Goal: Task Accomplishment & Management: Use online tool/utility

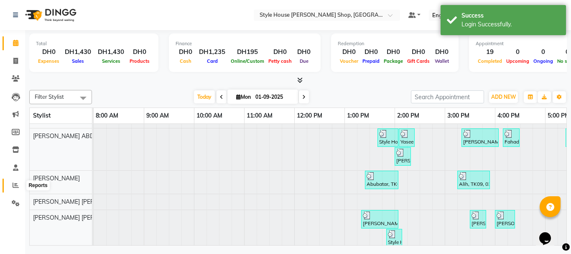
click at [20, 184] on span at bounding box center [15, 186] width 15 height 10
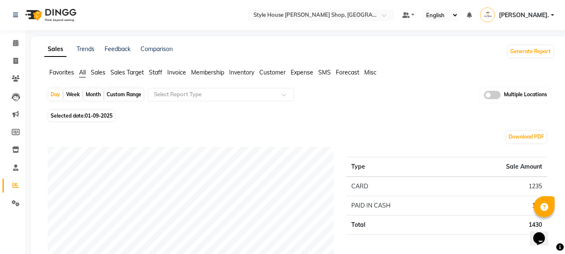
click at [159, 72] on span "Staff" at bounding box center [155, 73] width 13 height 8
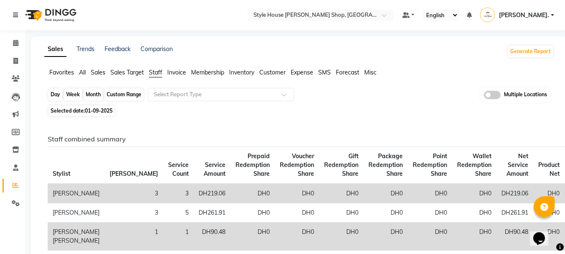
click at [57, 94] on div "Day" at bounding box center [56, 95] width 14 height 12
select select "9"
select select "2025"
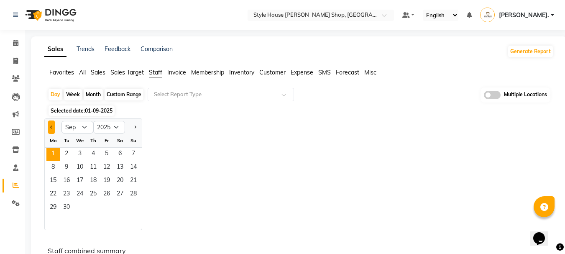
click at [50, 128] on button "Previous month" at bounding box center [51, 126] width 7 height 13
select select "8"
click at [114, 202] on span "30" at bounding box center [119, 207] width 13 height 13
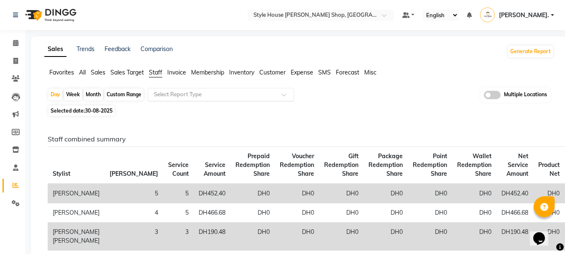
click at [203, 93] on input "text" at bounding box center [212, 94] width 120 height 8
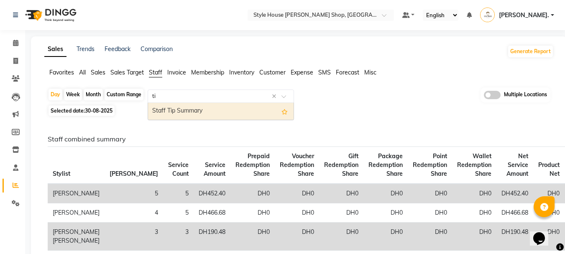
type input "tip"
click at [202, 115] on div "Staff Tip Summary" at bounding box center [221, 111] width 146 height 17
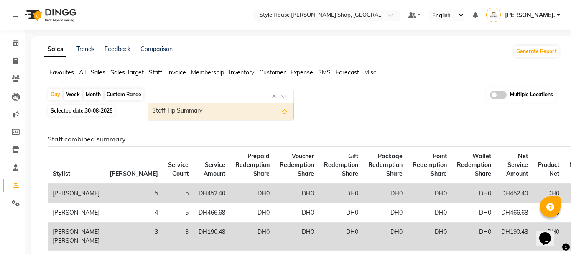
select select "full_report"
select select "pdf"
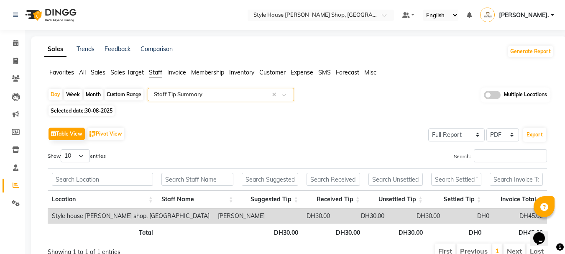
scroll to position [39, 0]
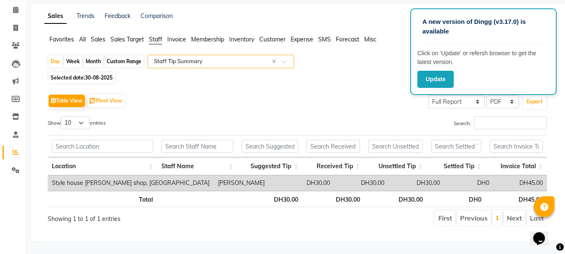
click at [333, 73] on div "Selected date: [DATE]" at bounding box center [301, 77] width 506 height 9
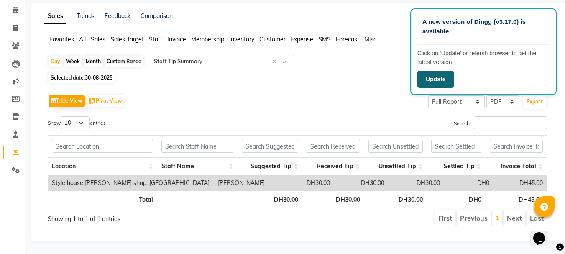
click at [442, 78] on button "Update" at bounding box center [435, 79] width 36 height 17
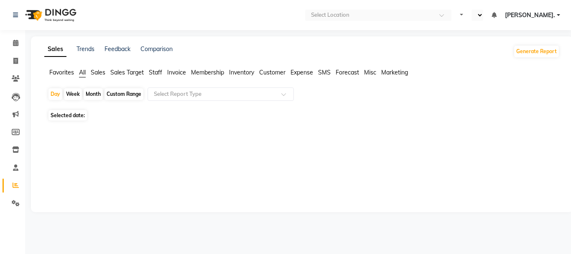
select select "en"
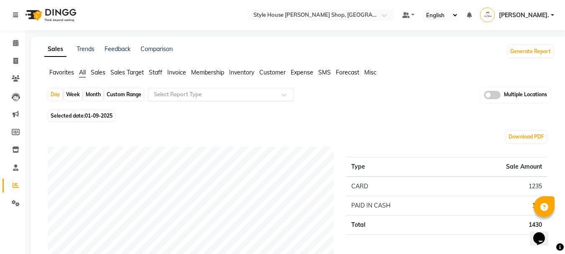
click at [187, 88] on div "Select Report Type" at bounding box center [221, 94] width 146 height 13
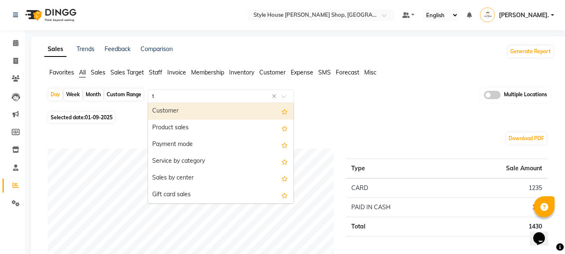
type input "ti"
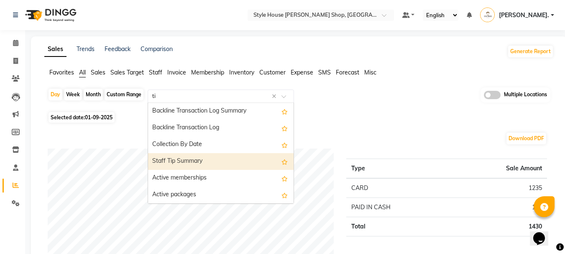
click at [189, 166] on div "Staff Tip Summary" at bounding box center [221, 161] width 146 height 17
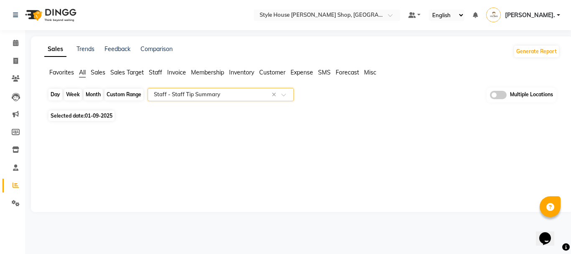
click at [56, 95] on div "Day" at bounding box center [56, 95] width 14 height 12
select select "9"
select select "2025"
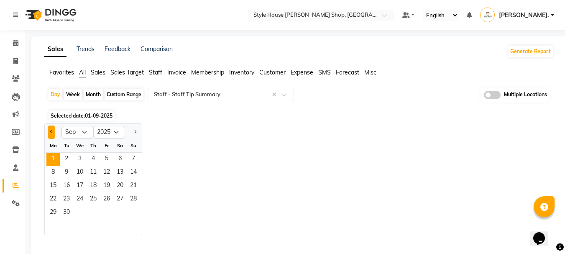
click at [51, 130] on span "Previous month" at bounding box center [51, 131] width 3 height 3
select select "8"
click at [117, 209] on span "30" at bounding box center [119, 212] width 13 height 13
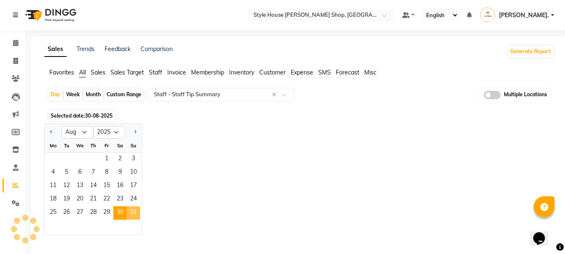
select select "full_report"
select select "pdf"
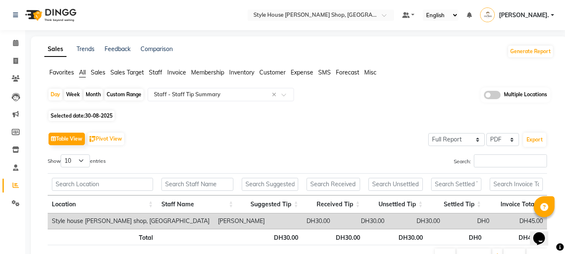
scroll to position [44, 0]
